Goal: Information Seeking & Learning: Learn about a topic

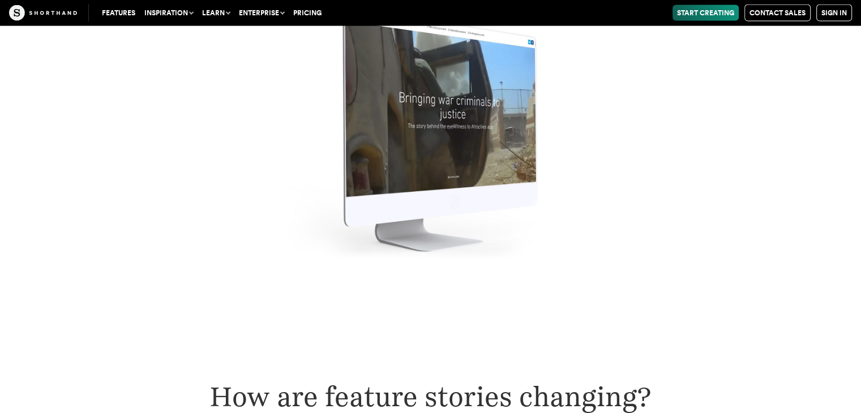
scroll to position [2887, 0]
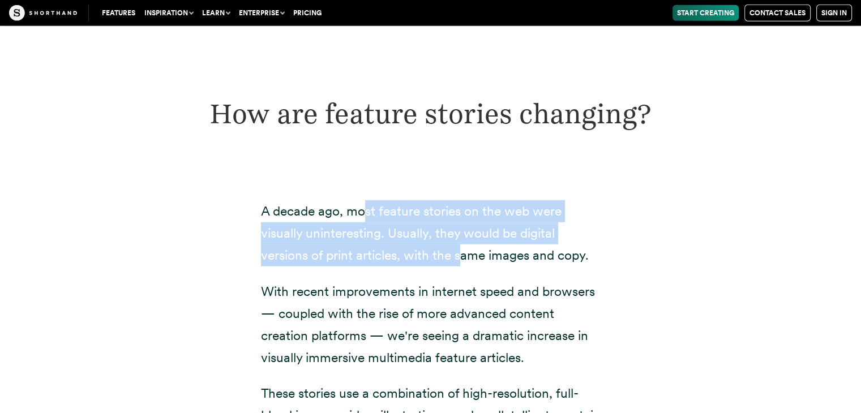
drag, startPoint x: 378, startPoint y: 202, endPoint x: 461, endPoint y: 240, distance: 91.5
click at [462, 239] on p "A decade ago, most feature stories on the web were visually uninteresting. Usua…" at bounding box center [431, 233] width 340 height 66
click at [457, 242] on p "A decade ago, most feature stories on the web were visually uninteresting. Usua…" at bounding box center [431, 233] width 340 height 66
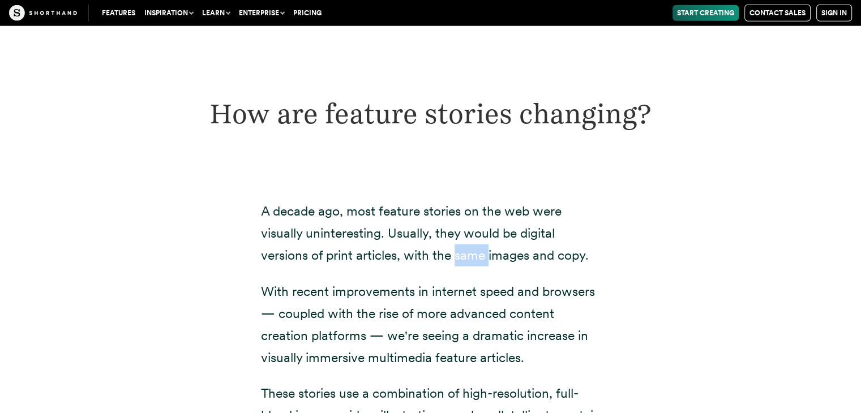
click at [457, 242] on p "A decade ago, most feature stories on the web were visually uninteresting. Usua…" at bounding box center [431, 233] width 340 height 66
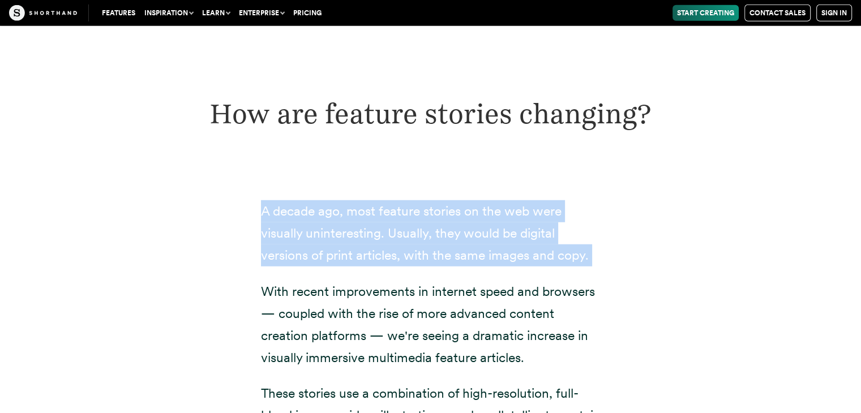
click at [457, 242] on p "A decade ago, most feature stories on the web were visually uninteresting. Usua…" at bounding box center [431, 233] width 340 height 66
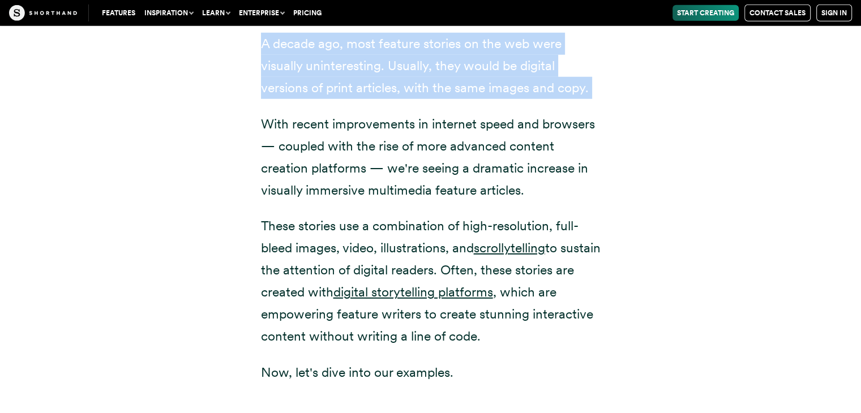
scroll to position [3057, 0]
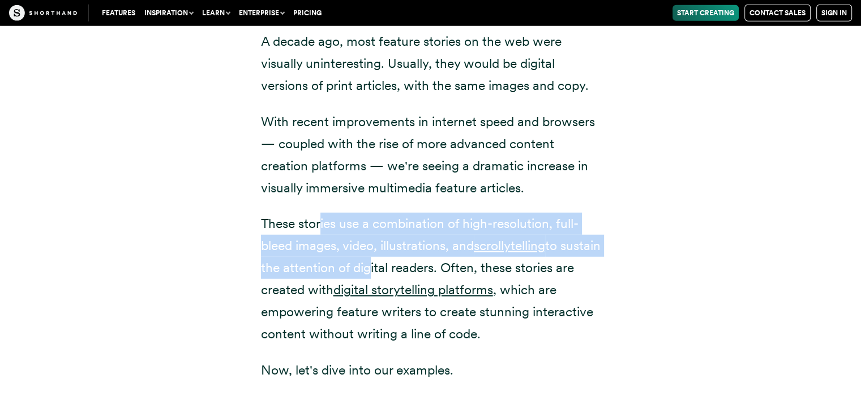
drag, startPoint x: 319, startPoint y: 209, endPoint x: 406, endPoint y: 238, distance: 91.8
click at [406, 238] on p "These stories use a combination of high-resolution, full-bleed images, video, i…" at bounding box center [431, 279] width 340 height 133
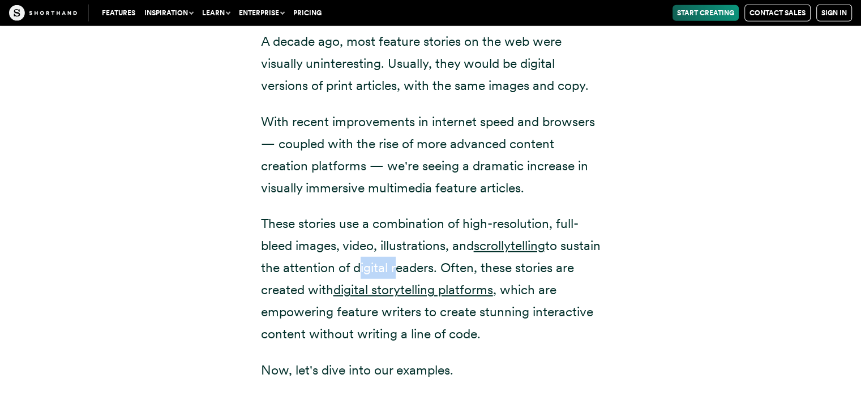
click at [406, 238] on p "These stories use a combination of high-resolution, full-bleed images, video, i…" at bounding box center [431, 279] width 340 height 133
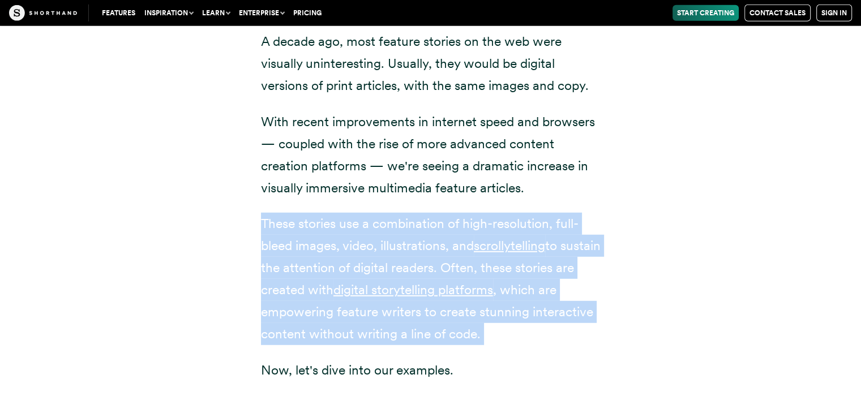
click at [406, 238] on p "These stories use a combination of high-resolution, full-bleed images, video, i…" at bounding box center [431, 279] width 340 height 133
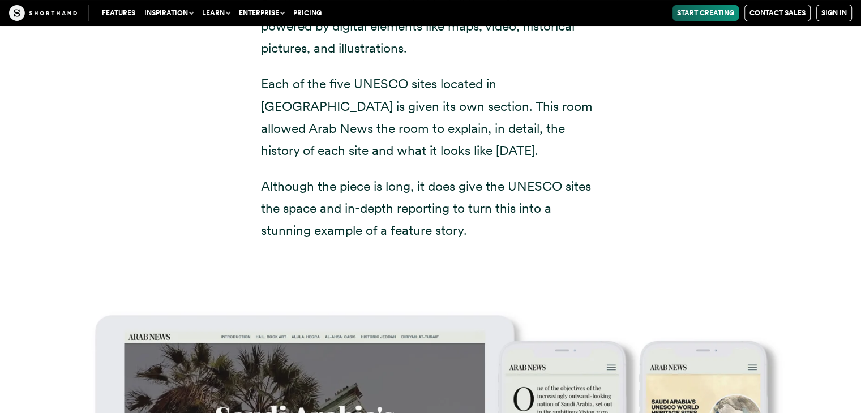
scroll to position [4359, 0]
